Goal: Information Seeking & Learning: Learn about a topic

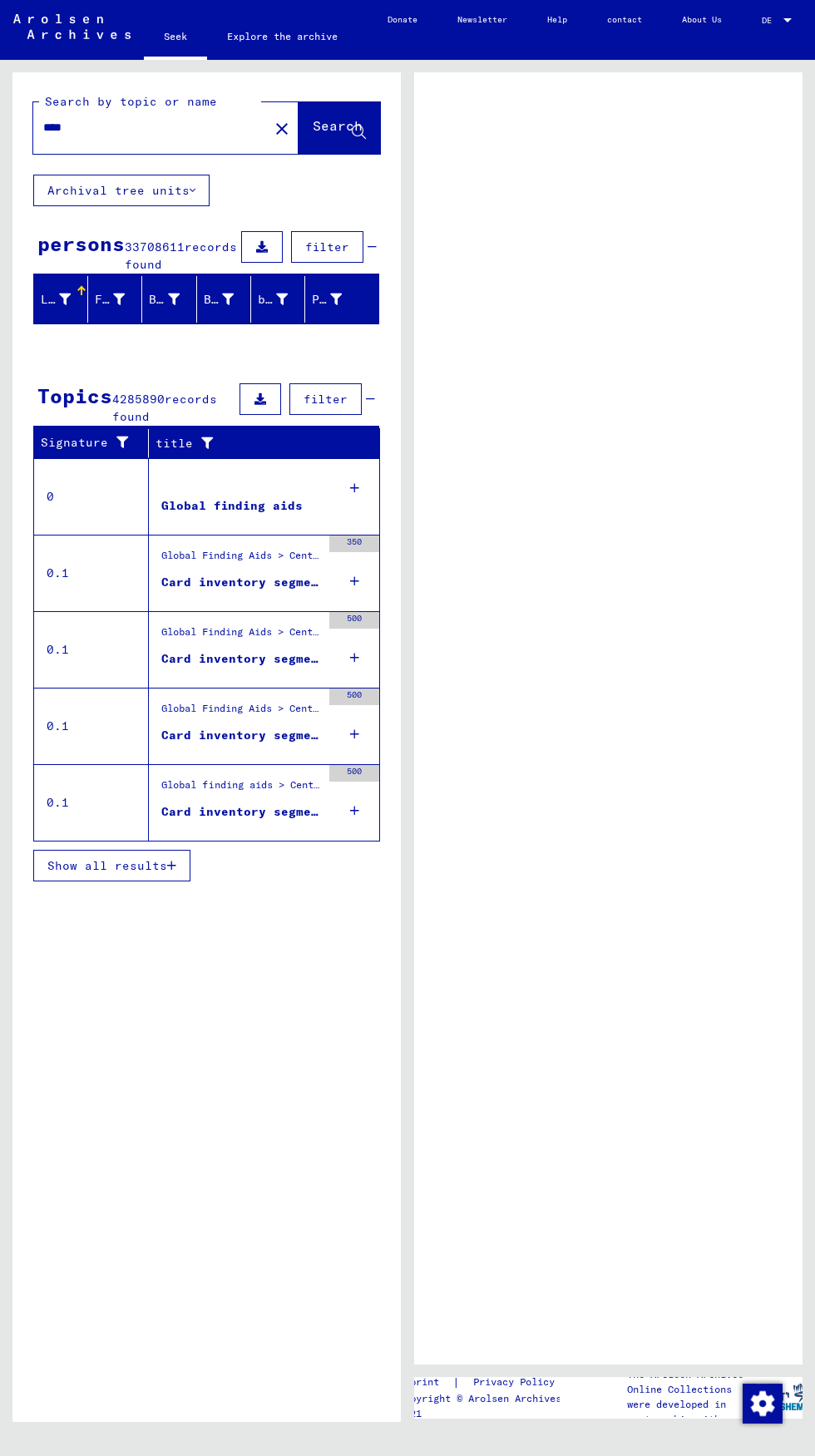
click at [77, 864] on font "Show all results" at bounding box center [107, 865] width 120 height 15
click at [142, 864] on font "Show all results" at bounding box center [107, 865] width 120 height 15
click at [161, 858] on font "Show all results" at bounding box center [107, 865] width 120 height 15
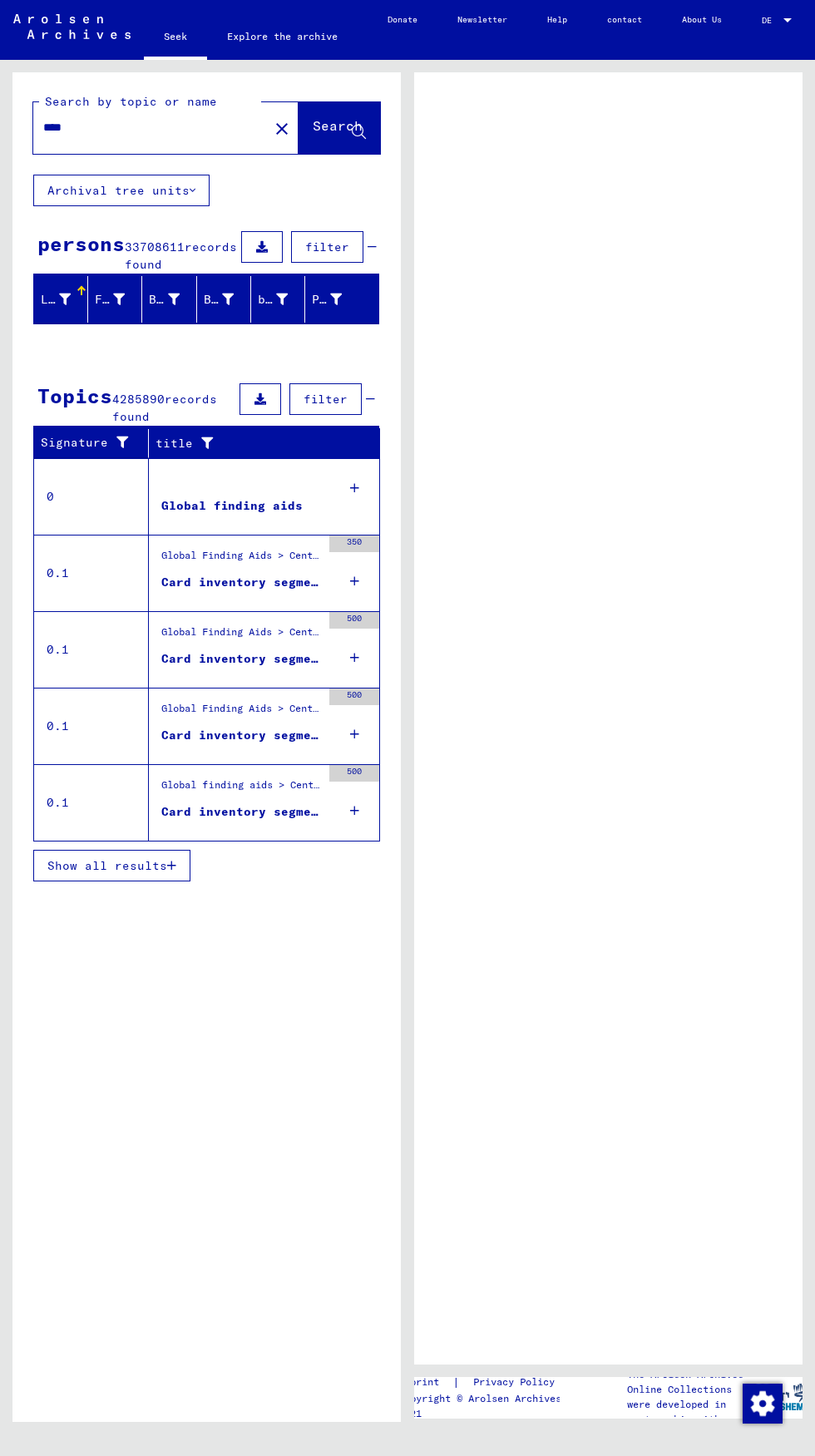
click at [131, 858] on font "Show all results" at bounding box center [107, 865] width 120 height 15
click at [149, 860] on font "Show all results" at bounding box center [107, 865] width 120 height 15
click at [153, 872] on button "Show all results" at bounding box center [111, 866] width 158 height 31
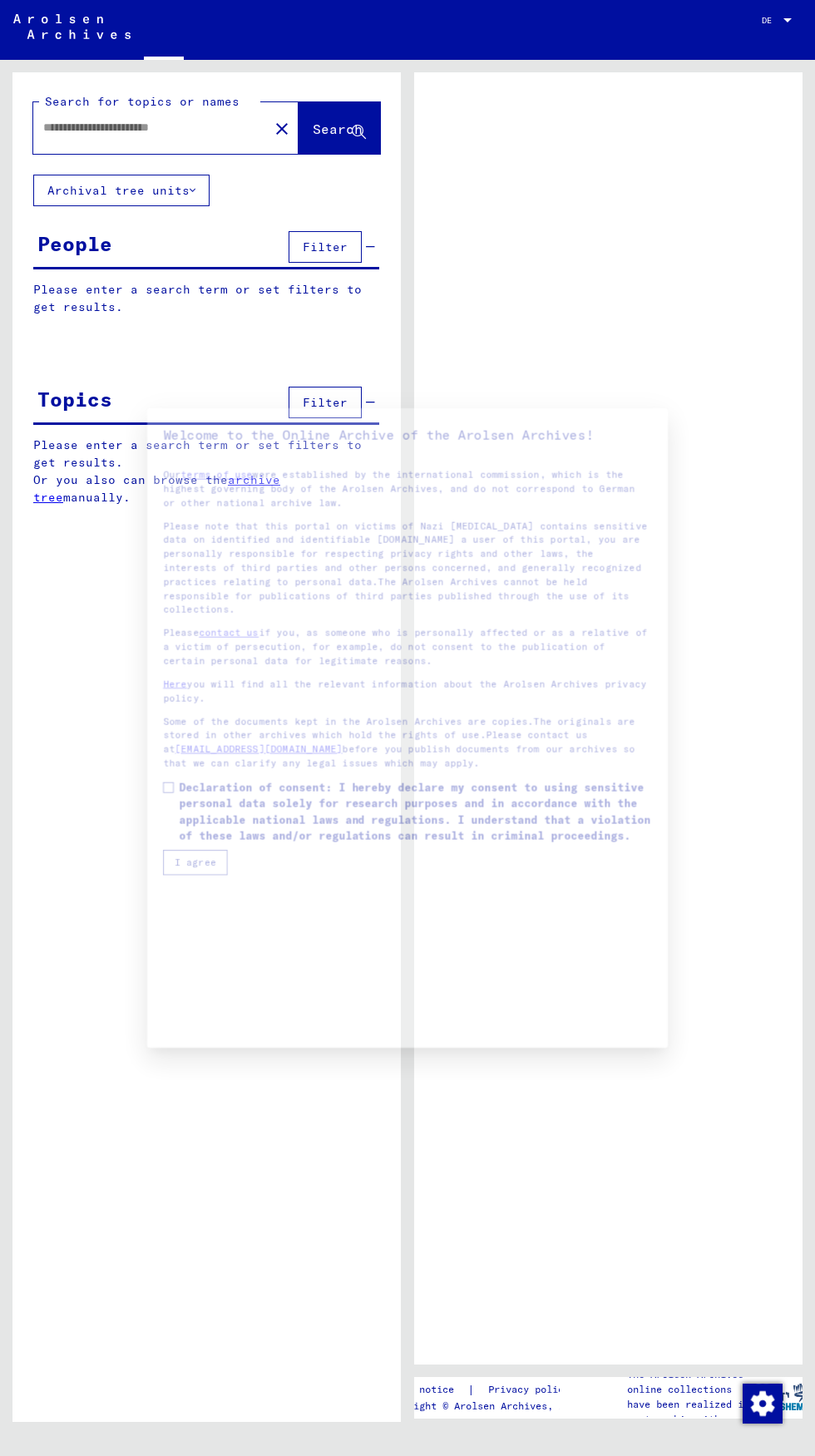
type input "****"
